Goal: Information Seeking & Learning: Learn about a topic

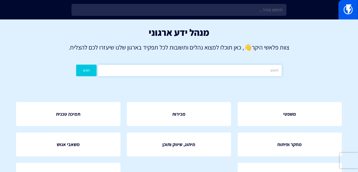
click at [260, 72] on input "text" at bounding box center [190, 70] width 184 height 12
type input "נ"
click at [259, 71] on input "text" at bounding box center [190, 70] width 184 height 12
type input "BIMI"
click at [76, 64] on button "חפש" at bounding box center [86, 70] width 20 height 12
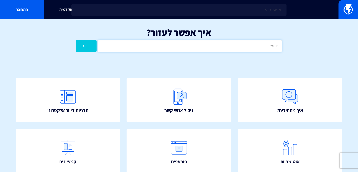
click at [164, 49] on input "text" at bounding box center [190, 46] width 184 height 12
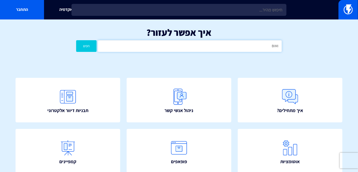
type input "BIMI"
click at [76, 40] on button "חפש" at bounding box center [86, 46] width 20 height 12
click at [218, 47] on input "text" at bounding box center [190, 46] width 184 height 12
type input "נראה לאחרונה"
click at [76, 40] on button "חפש" at bounding box center [86, 46] width 20 height 12
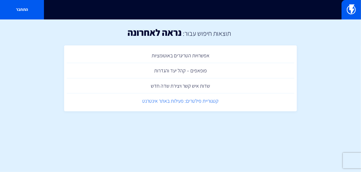
click at [200, 103] on link "קטגוריית פילטרים: פעילות באתר אינטרנט" at bounding box center [181, 100] width 228 height 15
